Goal: Navigation & Orientation: Find specific page/section

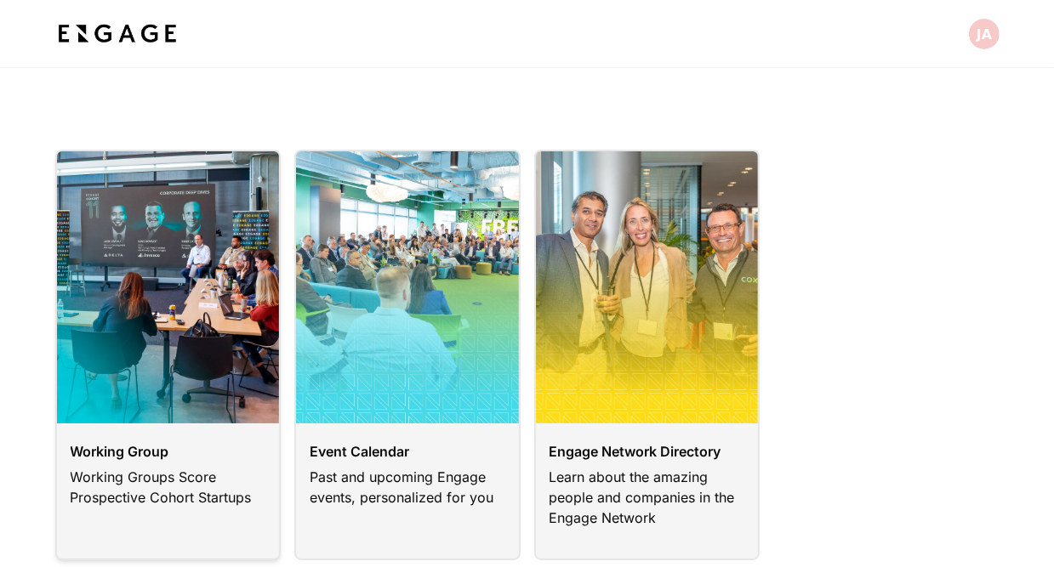
click at [137, 473] on link at bounding box center [168, 355] width 226 height 411
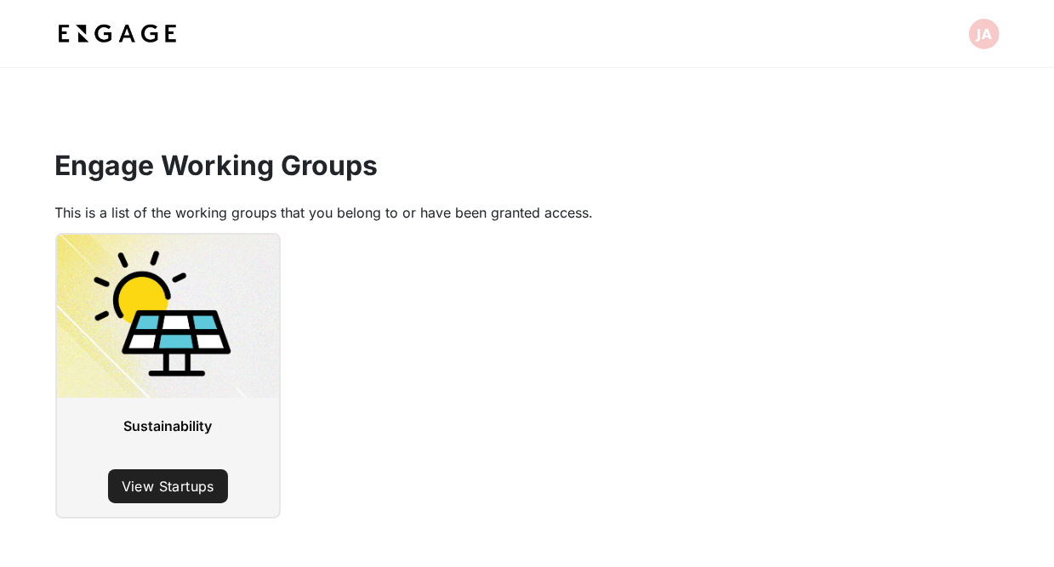
click at [475, 121] on section "Engage Working Groups This is a list of the working groups that you belong to o…" at bounding box center [527, 145] width 1054 height 155
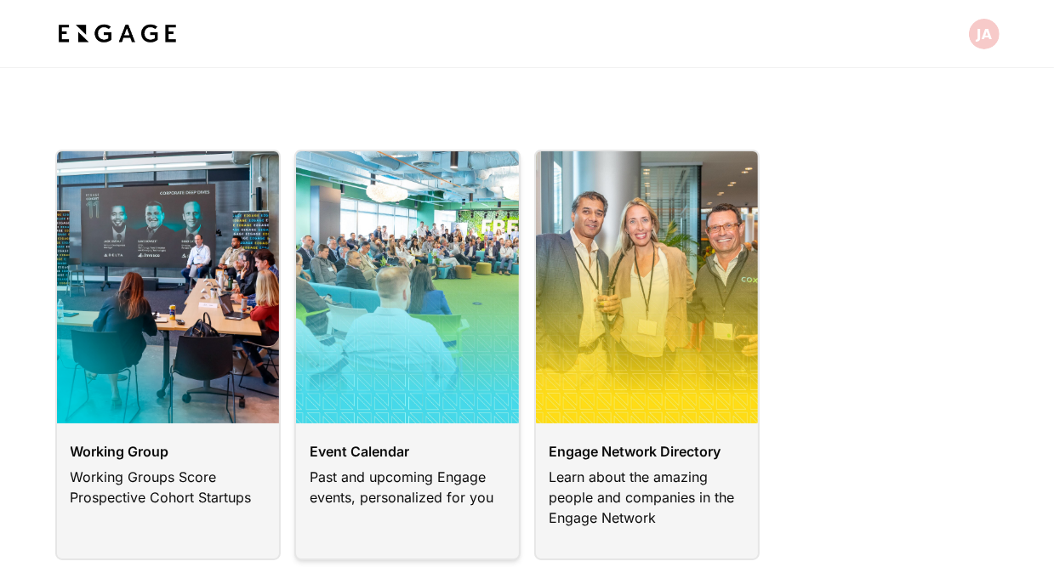
click at [360, 447] on link at bounding box center [407, 355] width 226 height 411
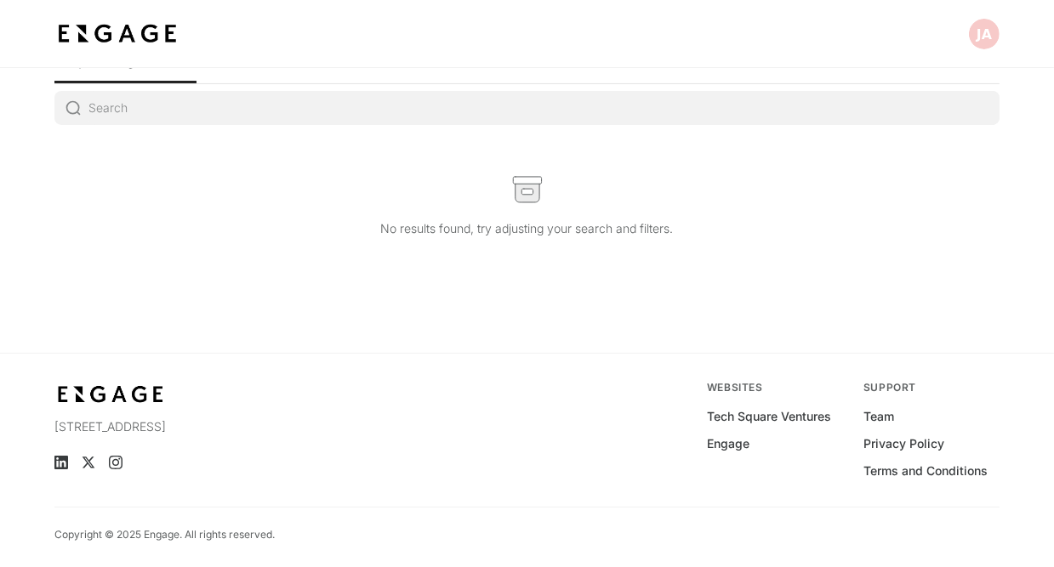
scroll to position [18, 0]
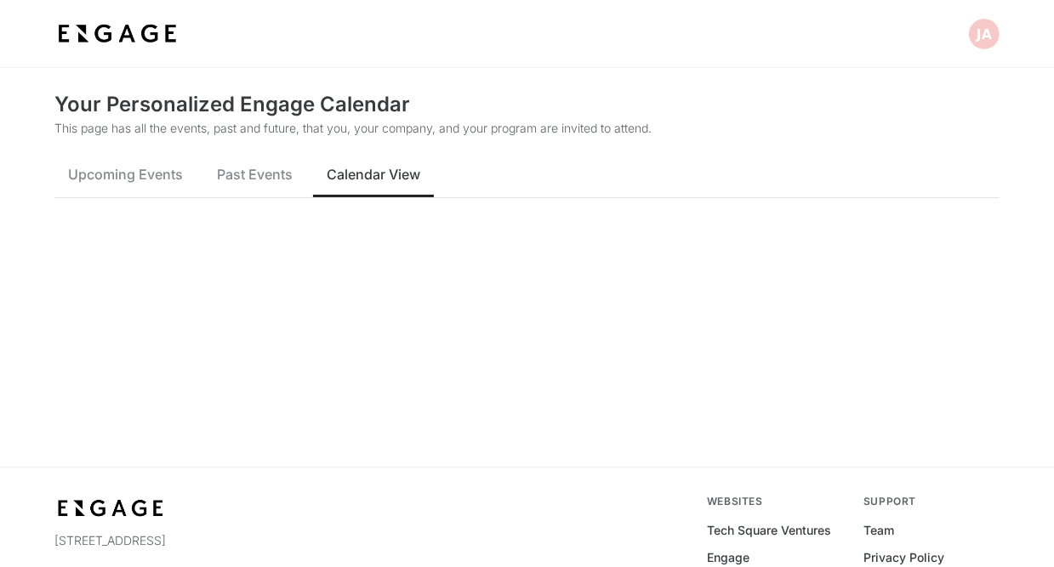
click at [375, 179] on span "Calendar View" at bounding box center [374, 174] width 94 height 20
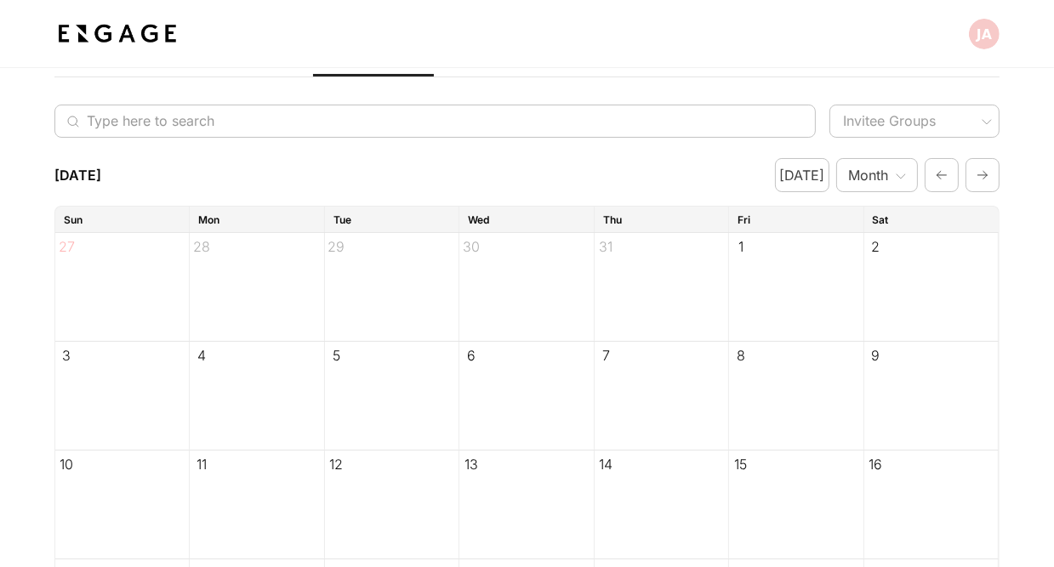
scroll to position [18, 0]
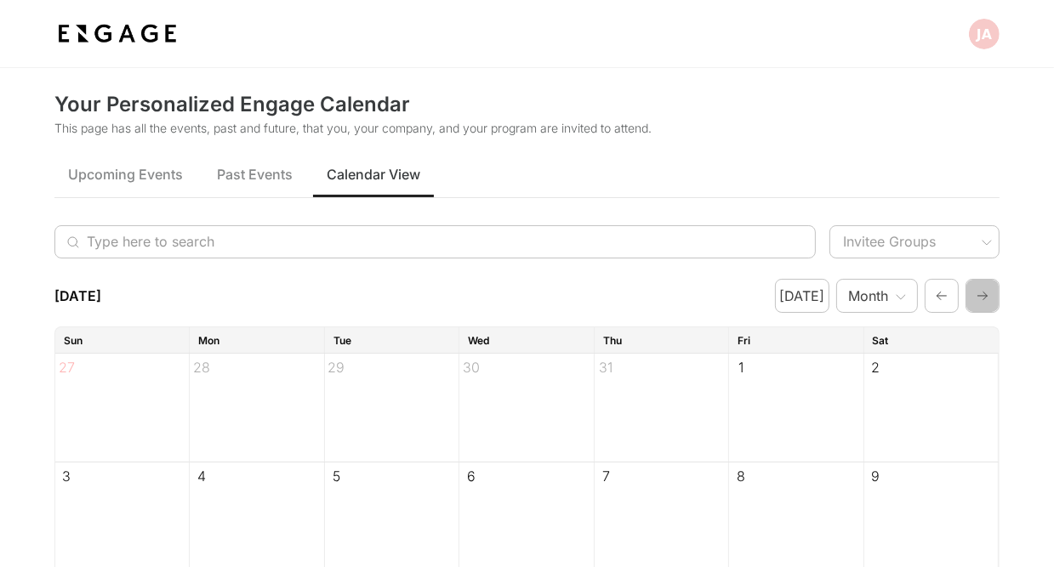
click at [988, 295] on icon "button" at bounding box center [983, 296] width 14 height 20
click at [991, 303] on button "button" at bounding box center [982, 296] width 34 height 34
click at [987, 298] on icon "button" at bounding box center [983, 296] width 14 height 20
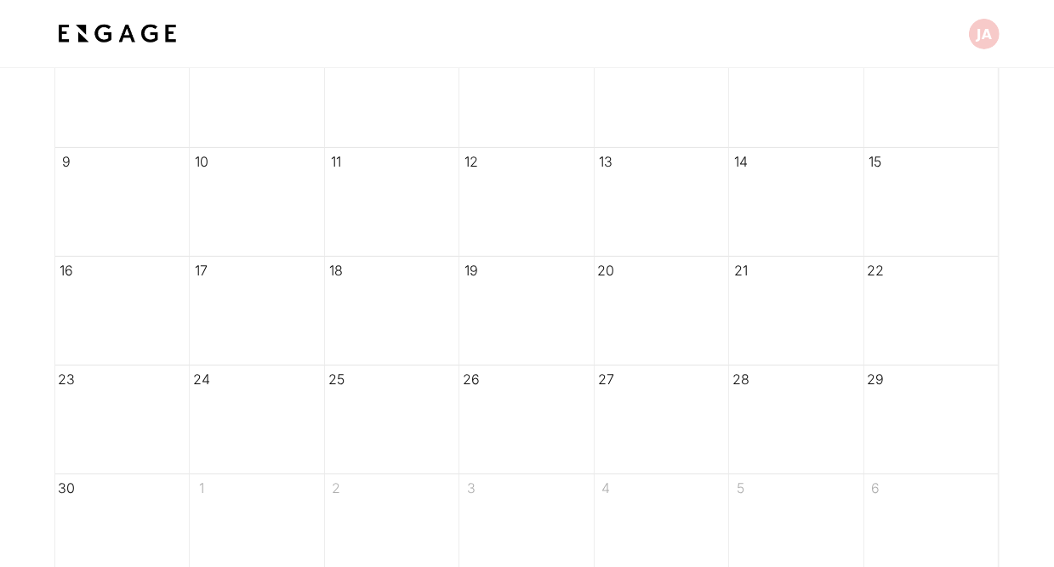
scroll to position [472, 0]
